Goal: Information Seeking & Learning: Understand process/instructions

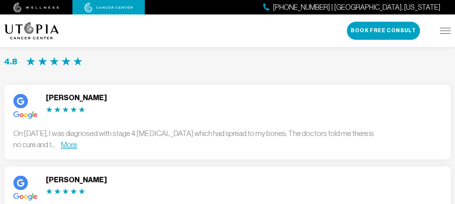
scroll to position [1937, 0]
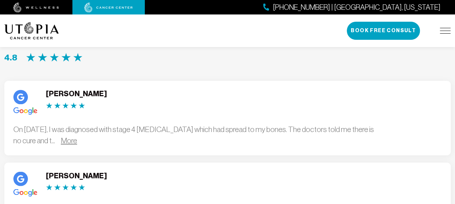
click at [77, 136] on link "More" at bounding box center [69, 140] width 16 height 8
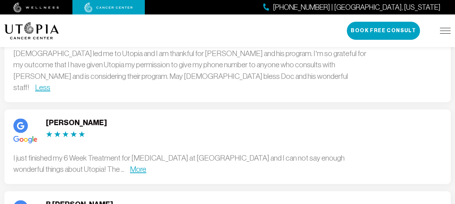
scroll to position [2063, 0]
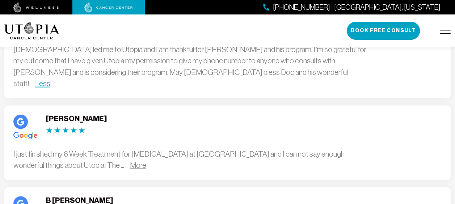
click at [130, 161] on link "More" at bounding box center [138, 165] width 16 height 8
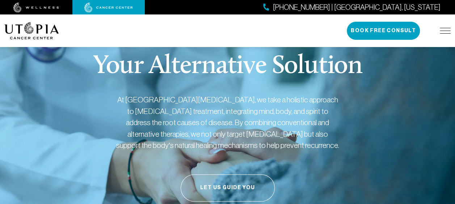
scroll to position [0, 0]
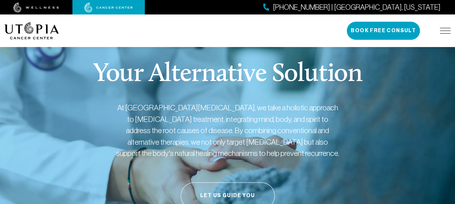
click at [295, 30] on div "About Us Treatments Patient Stories [PHONE_NUMBER] | [GEOGRAPHIC_DATA], [US_STA…" at bounding box center [227, 30] width 446 height 33
click at [448, 30] on img at bounding box center [445, 31] width 11 height 6
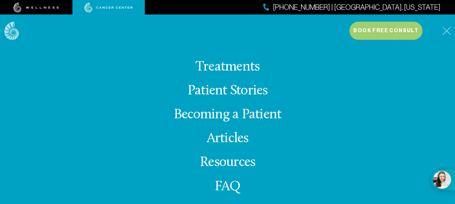
scroll to position [39, 0]
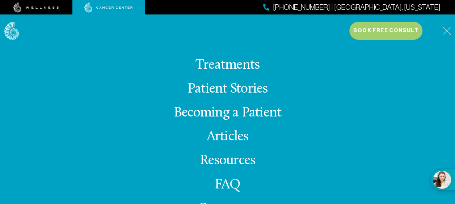
click at [265, 113] on link "Becoming a Patient" at bounding box center [228, 113] width 108 height 14
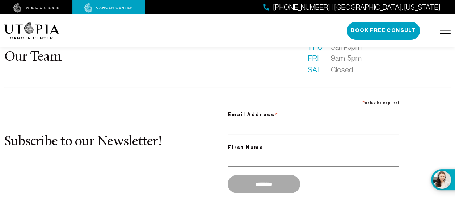
scroll to position [1238, 0]
